Goal: Use online tool/utility: Use online tool/utility

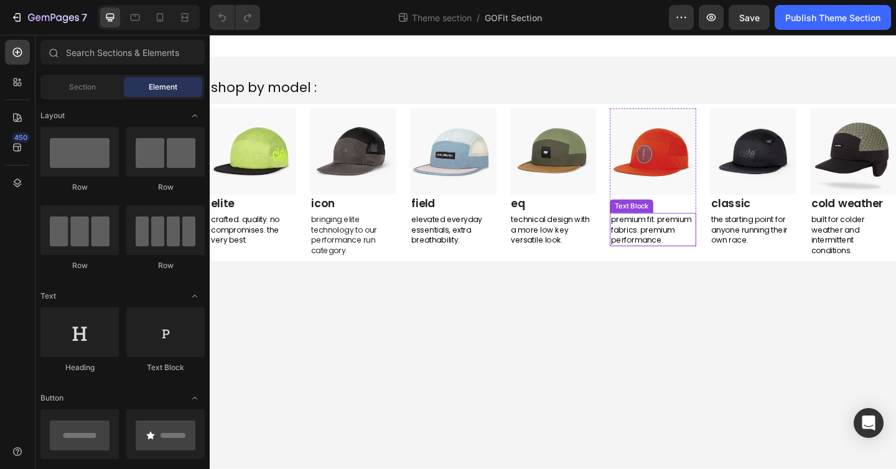
click at [725, 237] on span "premium fit. premium fabrics. premium performance." at bounding box center [689, 247] width 87 height 34
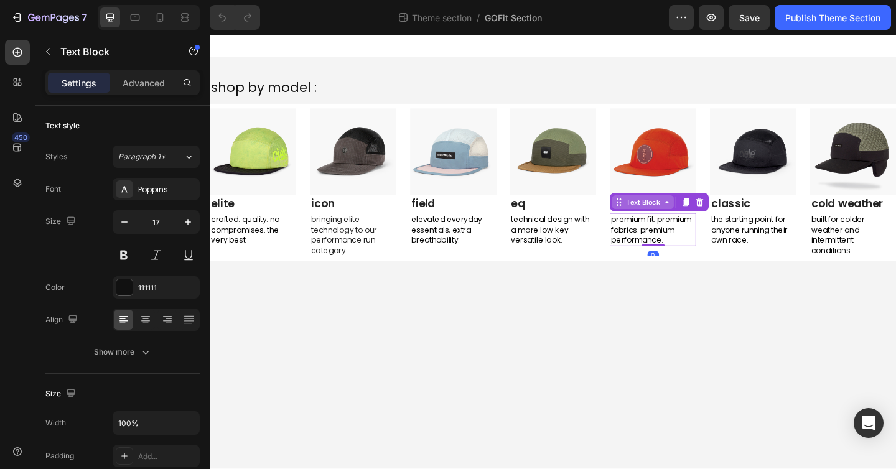
click at [696, 210] on div "Text Block" at bounding box center [680, 217] width 67 height 15
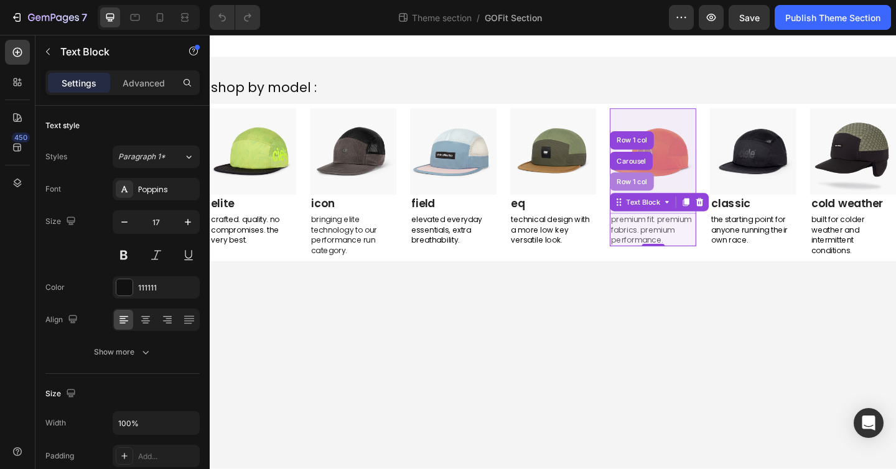
click at [680, 194] on div "Row 1 col" at bounding box center [669, 194] width 38 height 7
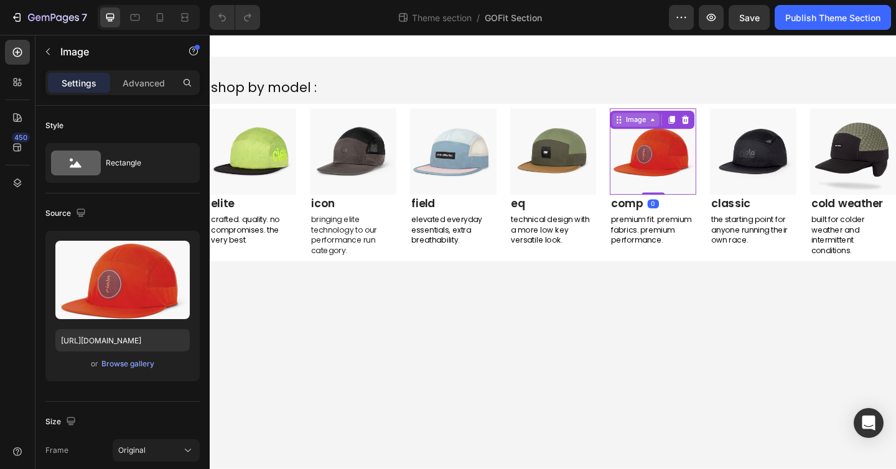
click at [683, 128] on div "Image" at bounding box center [673, 127] width 27 height 11
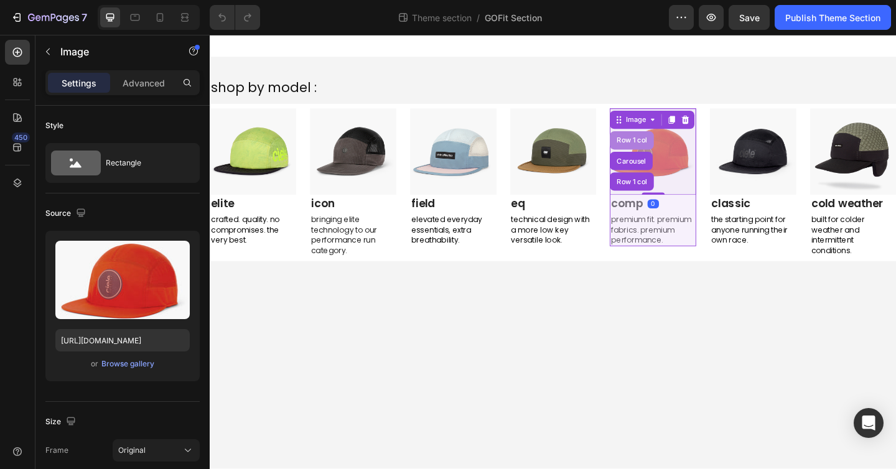
click at [679, 147] on div "Row 1 col" at bounding box center [669, 149] width 38 height 7
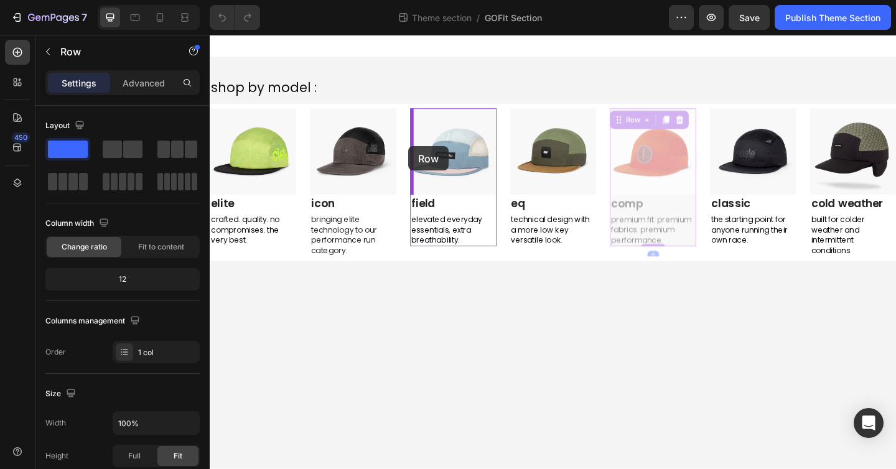
drag, startPoint x: 655, startPoint y: 127, endPoint x: 426, endPoint y: 156, distance: 231.5
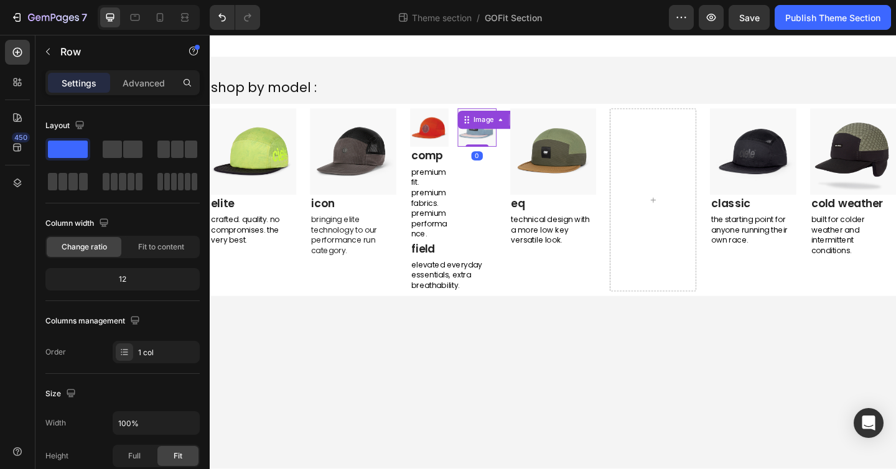
click at [497, 144] on img at bounding box center [500, 136] width 42 height 42
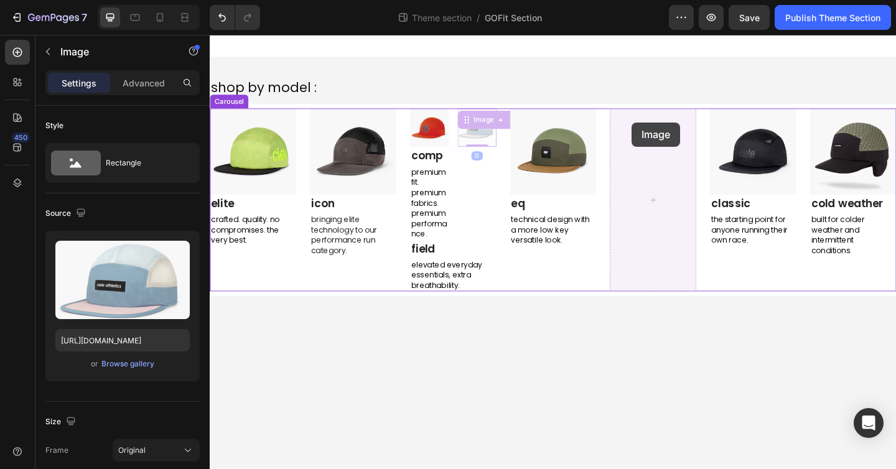
drag, startPoint x: 490, startPoint y: 130, endPoint x: 669, endPoint y: 130, distance: 178.6
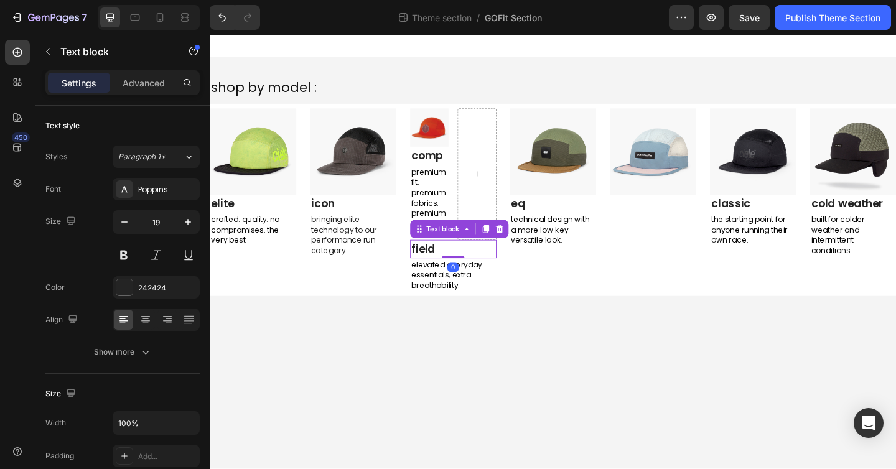
click at [437, 268] on link "field" at bounding box center [442, 267] width 26 height 17
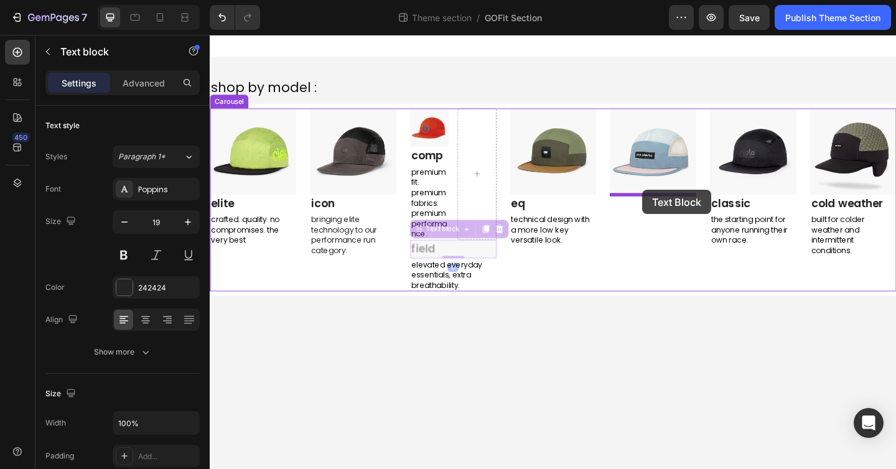
drag, startPoint x: 437, startPoint y: 244, endPoint x: 680, endPoint y: 203, distance: 246.7
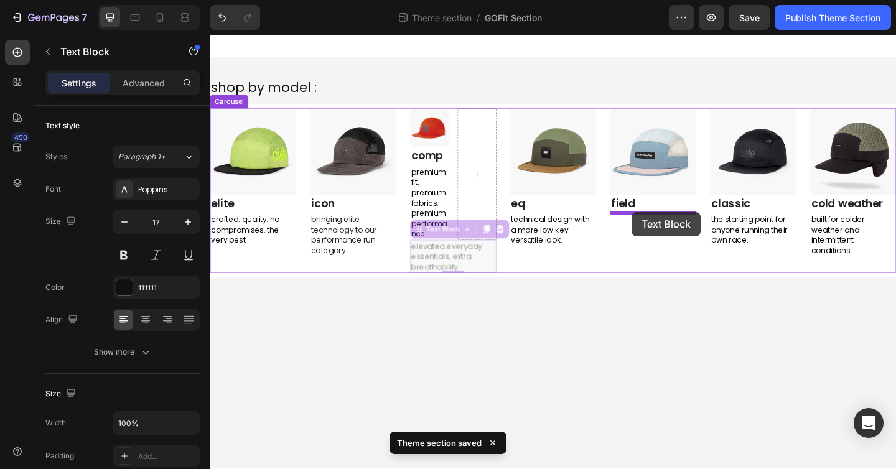
drag, startPoint x: 432, startPoint y: 251, endPoint x: 669, endPoint y: 228, distance: 238.3
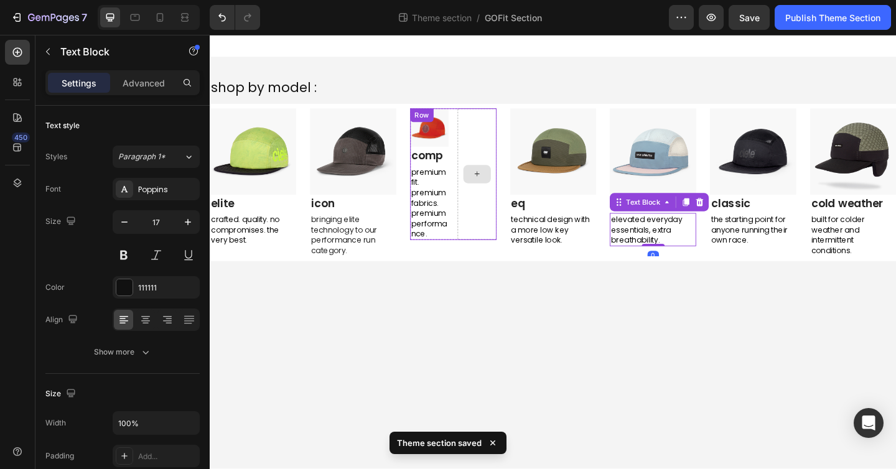
click at [508, 195] on div at bounding box center [500, 187] width 30 height 20
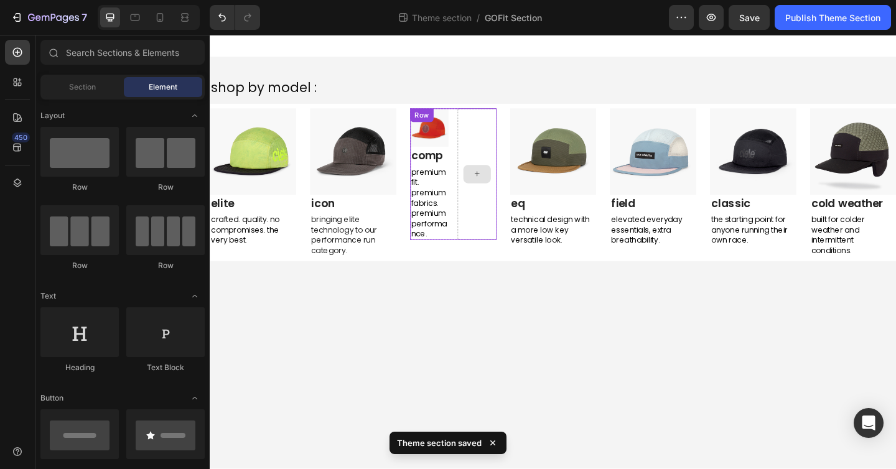
click at [503, 184] on icon at bounding box center [500, 186] width 10 height 11
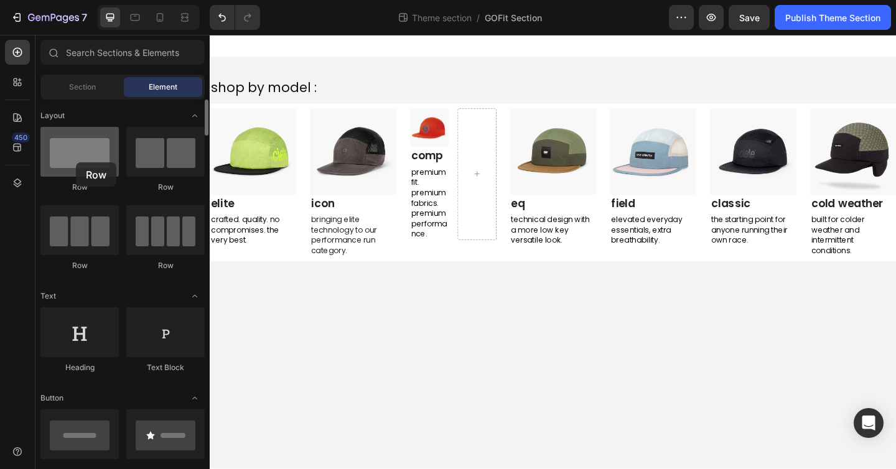
click at [76, 162] on div at bounding box center [79, 152] width 78 height 50
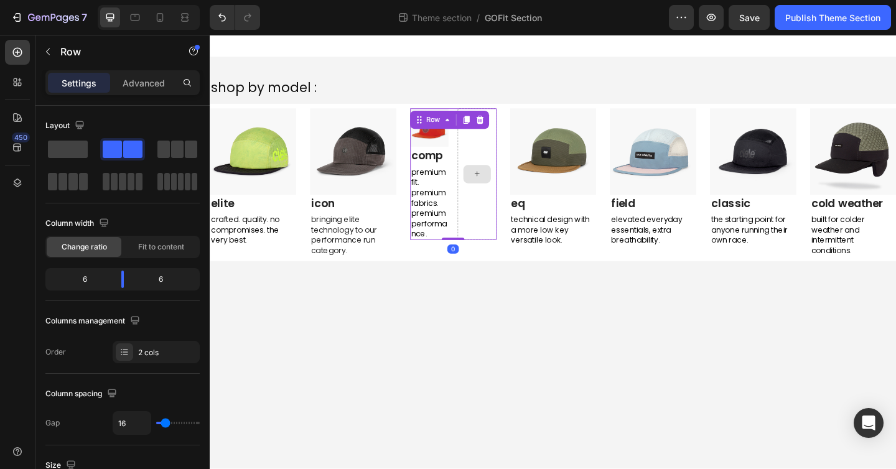
click at [481, 121] on div "Image comp Text block premium fit. premium fabrics. premium performance. Text B…" at bounding box center [475, 186] width 94 height 143
click at [503, 143] on div at bounding box center [500, 186] width 42 height 143
click at [79, 146] on span at bounding box center [68, 149] width 40 height 17
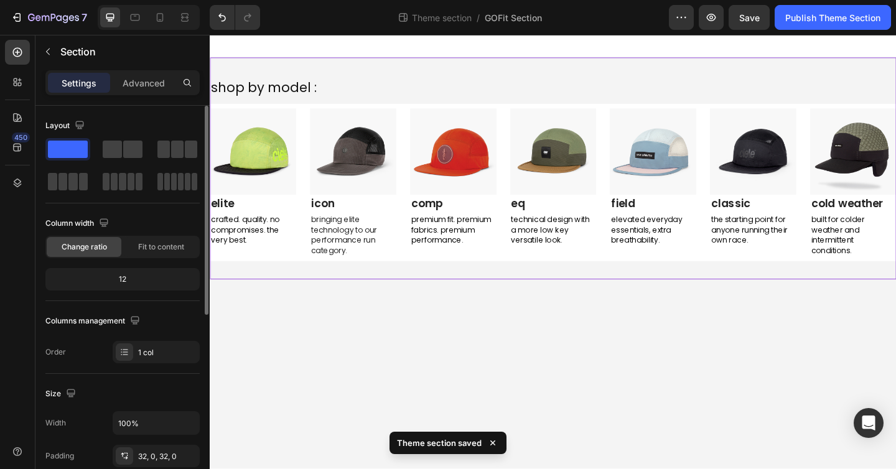
click at [584, 108] on div "shop by model : Text Block Image elite Text block crafted. quality. no compromi…" at bounding box center [583, 181] width 747 height 202
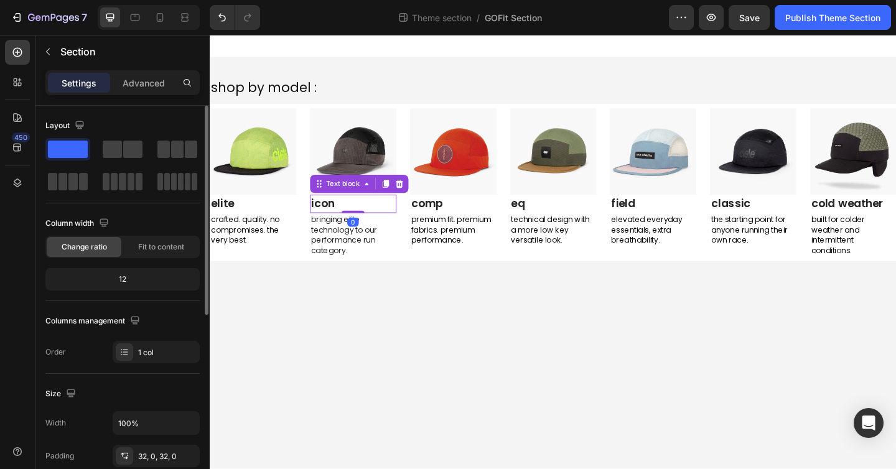
click at [339, 217] on link "icon" at bounding box center [333, 218] width 26 height 17
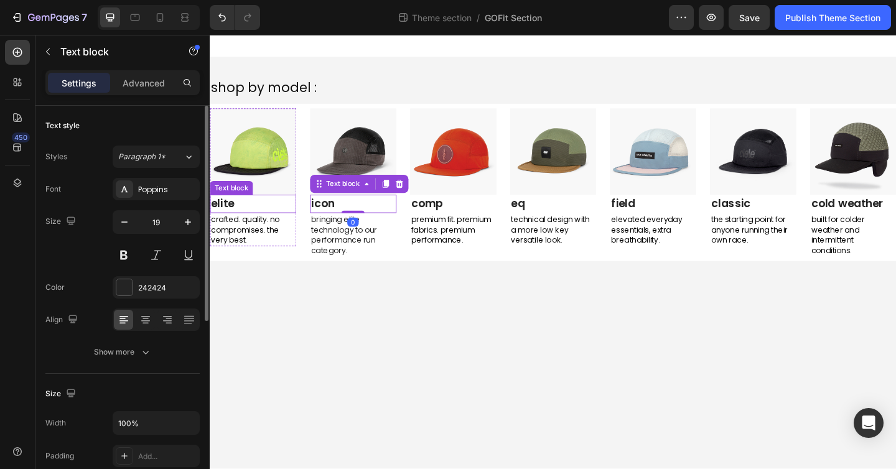
click at [233, 220] on link "elite" at bounding box center [223, 218] width 25 height 17
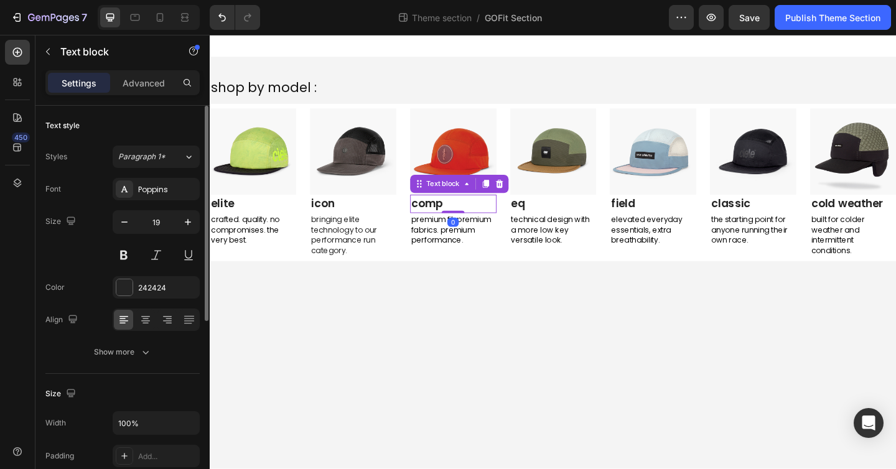
click at [459, 218] on link "comp" at bounding box center [446, 218] width 35 height 17
click at [550, 220] on link "eq" at bounding box center [545, 218] width 15 height 17
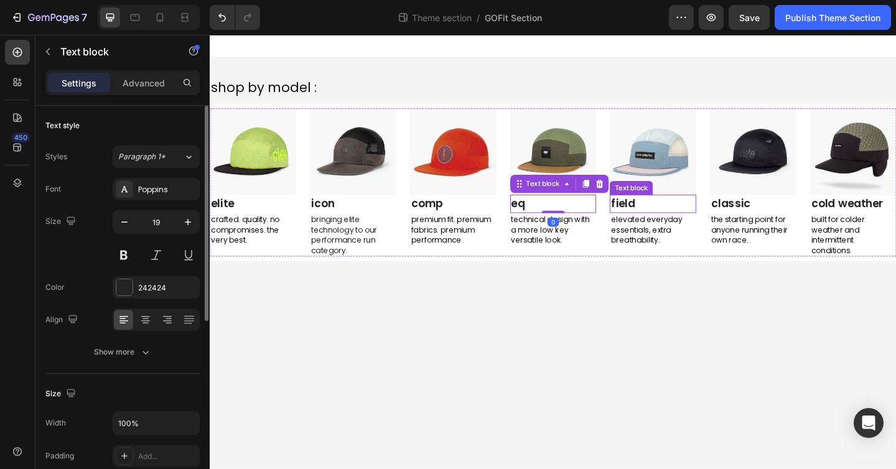
click at [658, 218] on link "field" at bounding box center [659, 218] width 26 height 17
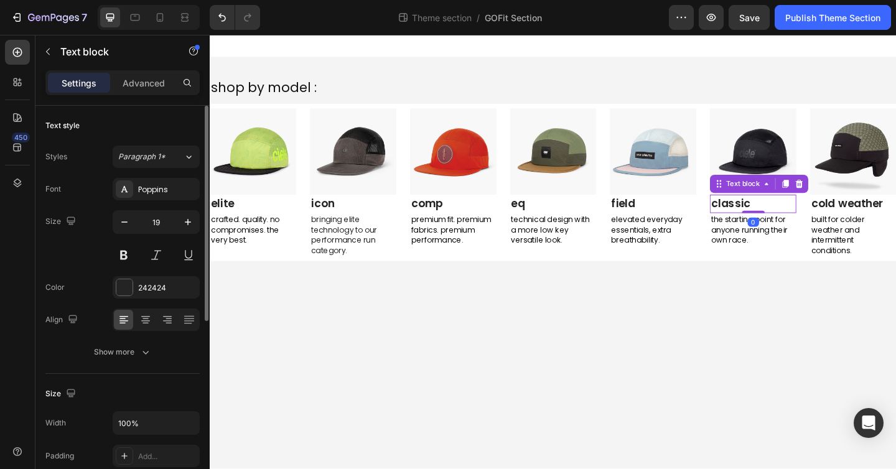
click at [771, 214] on link "classic" at bounding box center [776, 218] width 43 height 17
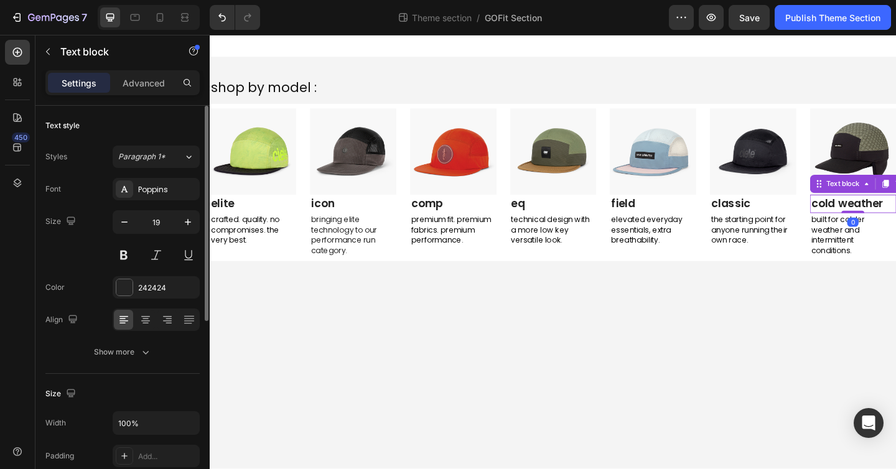
click at [883, 216] on link "cold weather" at bounding box center [903, 218] width 78 height 17
click at [827, 15] on div "Publish Theme Section" at bounding box center [832, 17] width 95 height 13
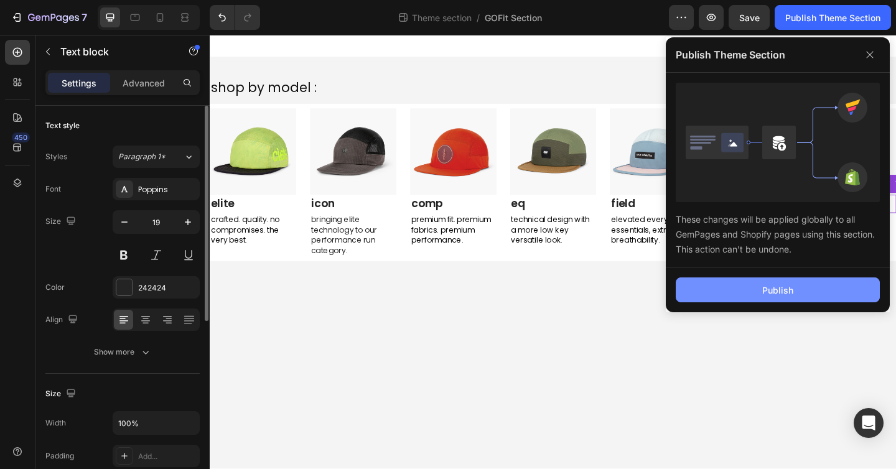
click at [763, 296] on div "Publish" at bounding box center [777, 290] width 31 height 13
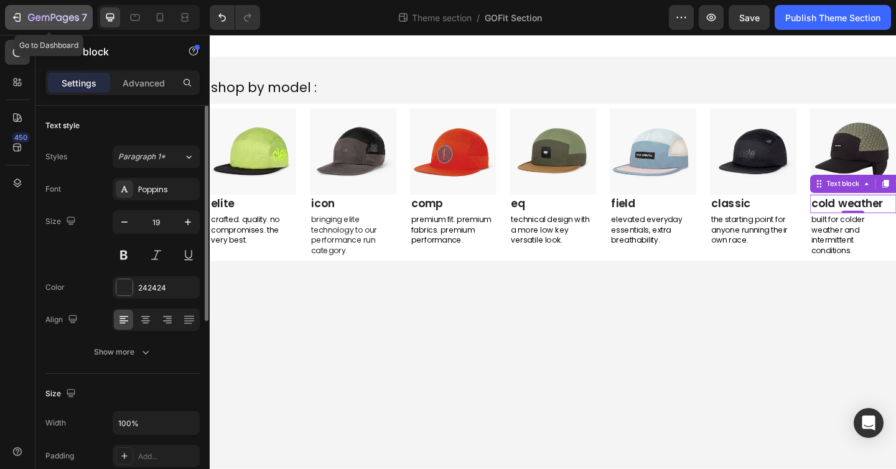
click at [22, 7] on button "7" at bounding box center [49, 17] width 88 height 25
